Goal: Information Seeking & Learning: Check status

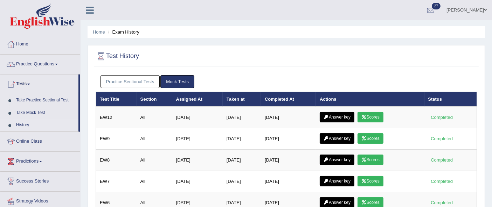
click at [145, 81] on link "Practice Sectional Tests" at bounding box center [131, 81] width 60 height 13
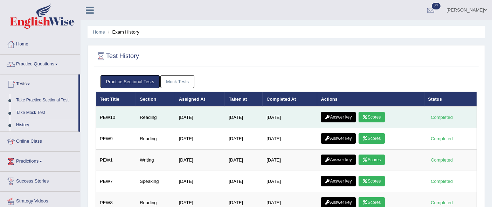
click at [368, 117] on icon at bounding box center [364, 117] width 5 height 4
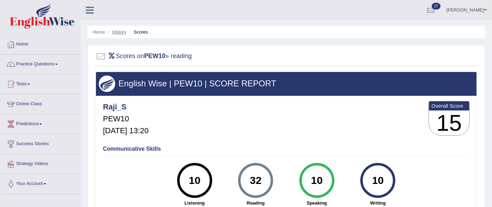
click at [119, 34] on link "History" at bounding box center [119, 31] width 14 height 5
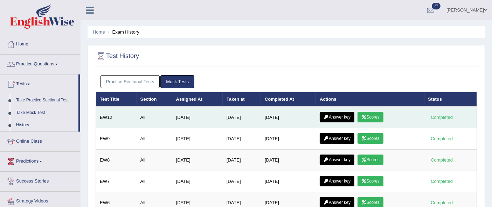
click at [344, 116] on link "Answer key" at bounding box center [337, 117] width 35 height 11
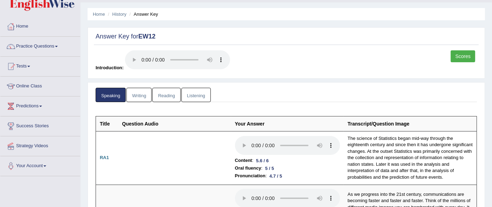
scroll to position [17, 0]
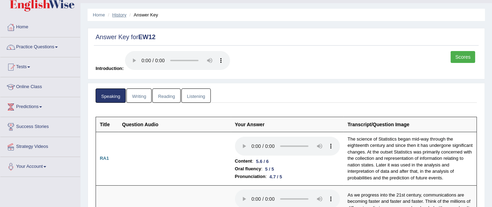
click at [120, 16] on link "History" at bounding box center [119, 14] width 14 height 5
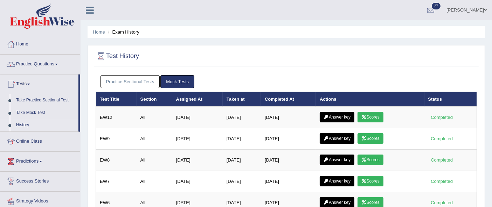
click at [134, 85] on link "Practice Sectional Tests" at bounding box center [131, 81] width 60 height 13
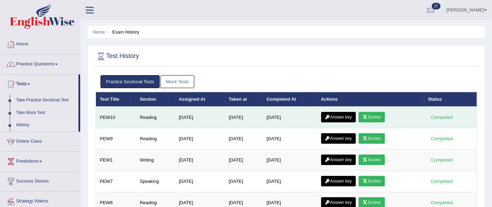
click at [344, 116] on link "Answer key" at bounding box center [338, 117] width 35 height 11
